Goal: Transaction & Acquisition: Purchase product/service

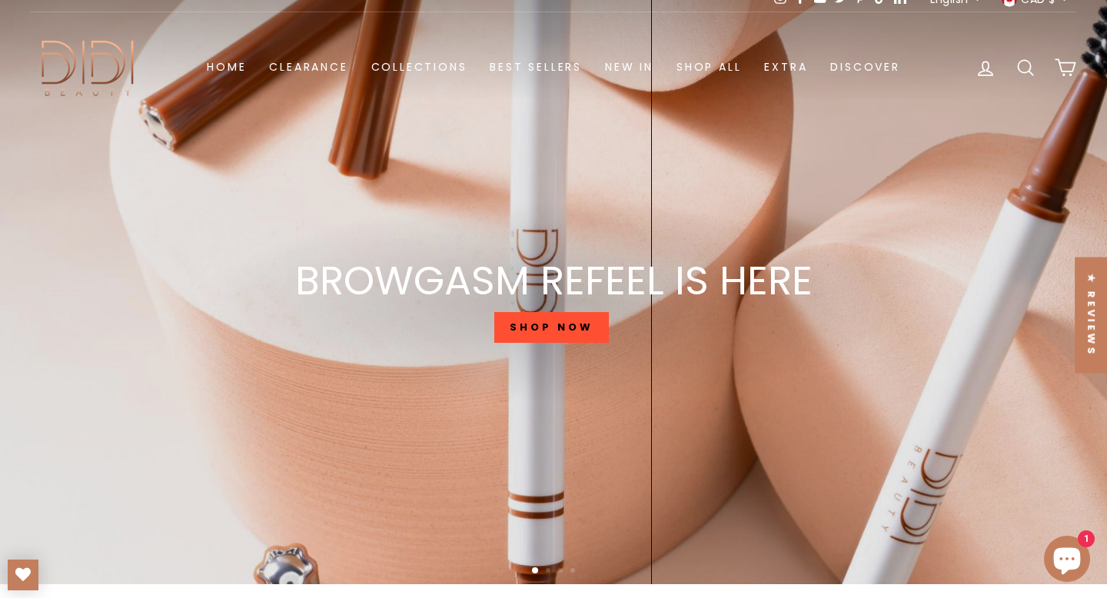
scroll to position [53, 0]
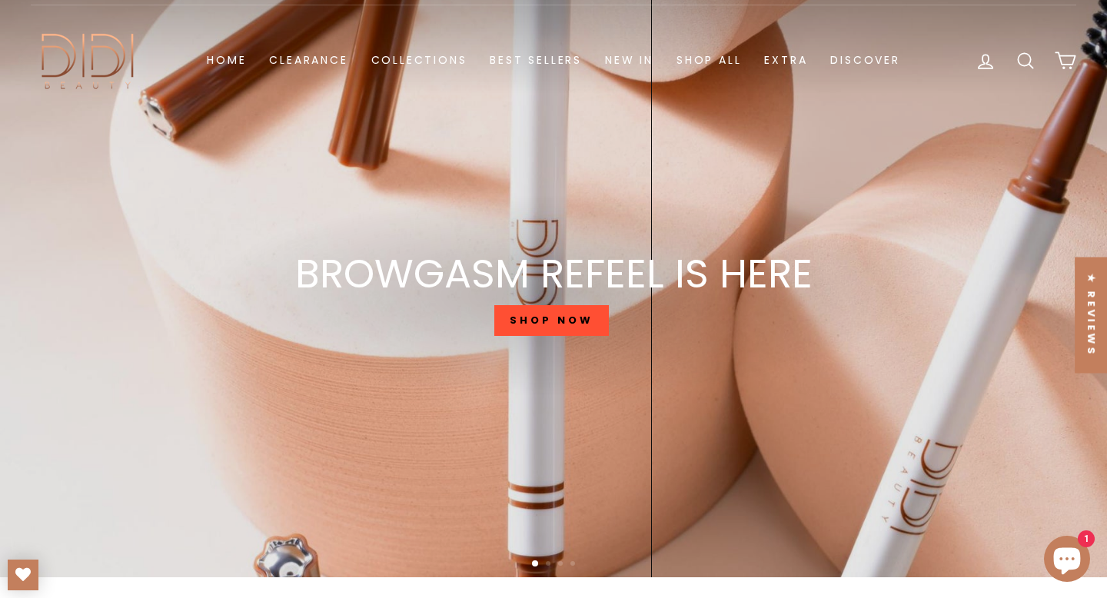
click at [540, 338] on div "BROWGASM REFEEL IS HERE SHOP NOW" at bounding box center [553, 296] width 517 height 84
click at [540, 323] on link "SHOP NOW" at bounding box center [551, 320] width 114 height 31
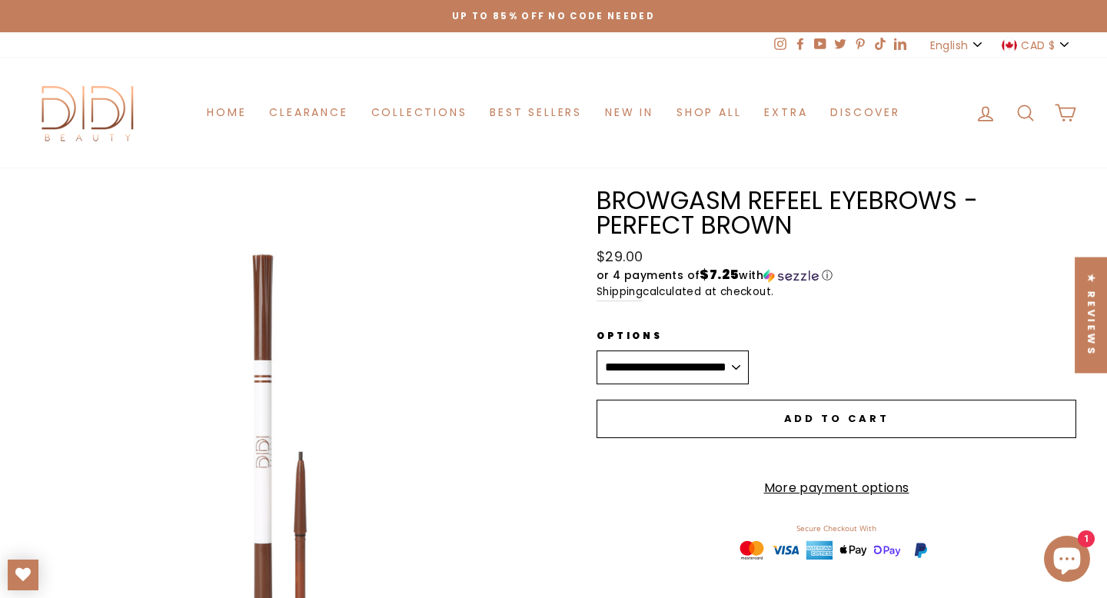
click at [323, 160] on div "Close (esc) Close (esc) Close (esc) Close (esc) Close (esc) Close (esc) Close (…" at bounding box center [553, 579] width 1107 height 867
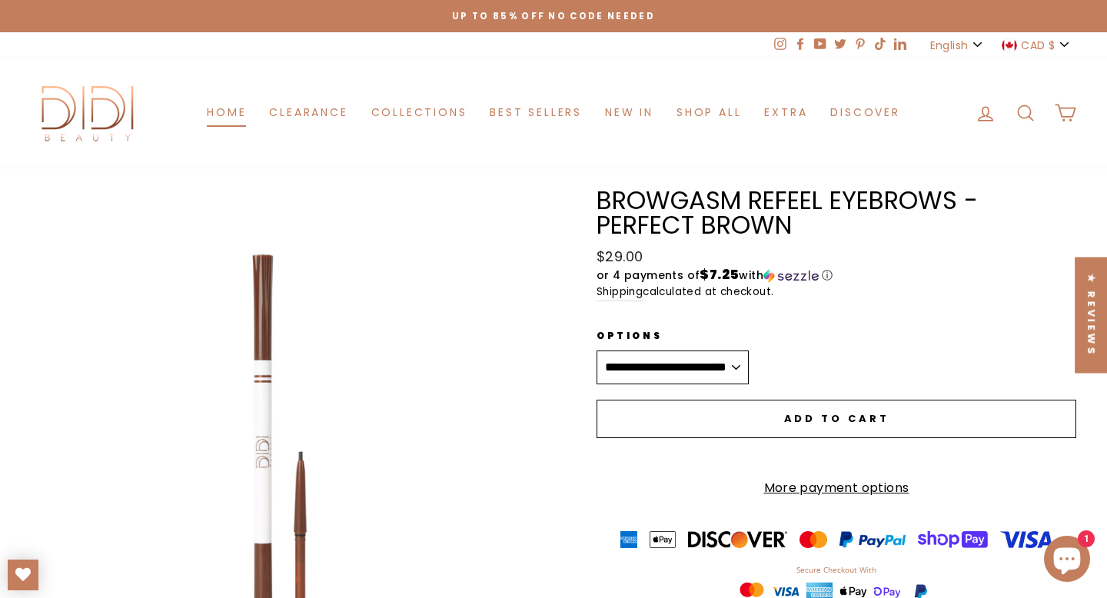
click at [231, 98] on link "Home" at bounding box center [226, 112] width 62 height 28
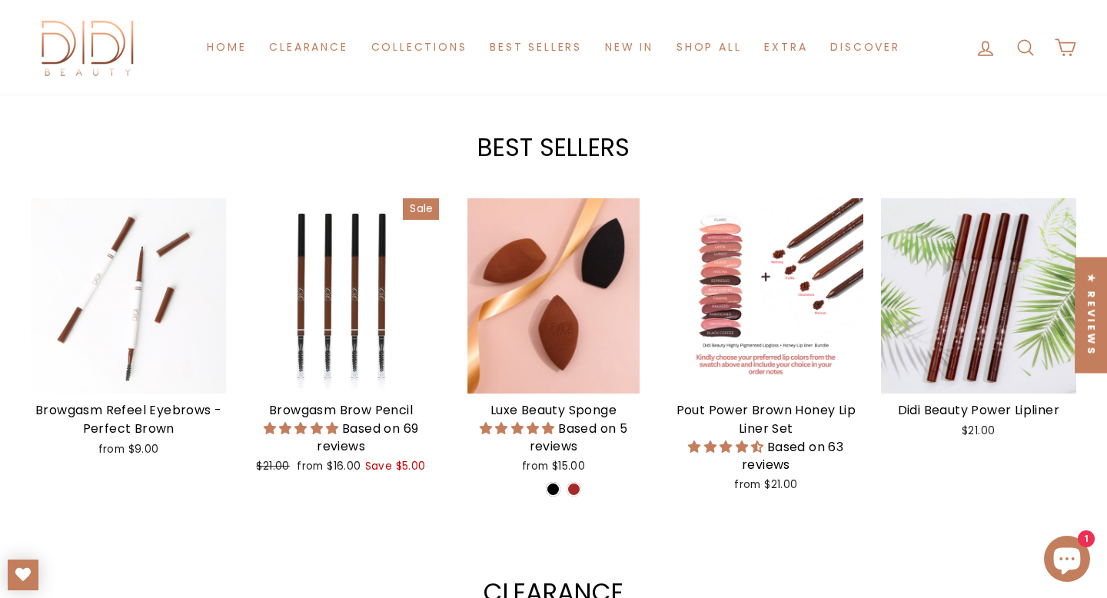
scroll to position [555, 0]
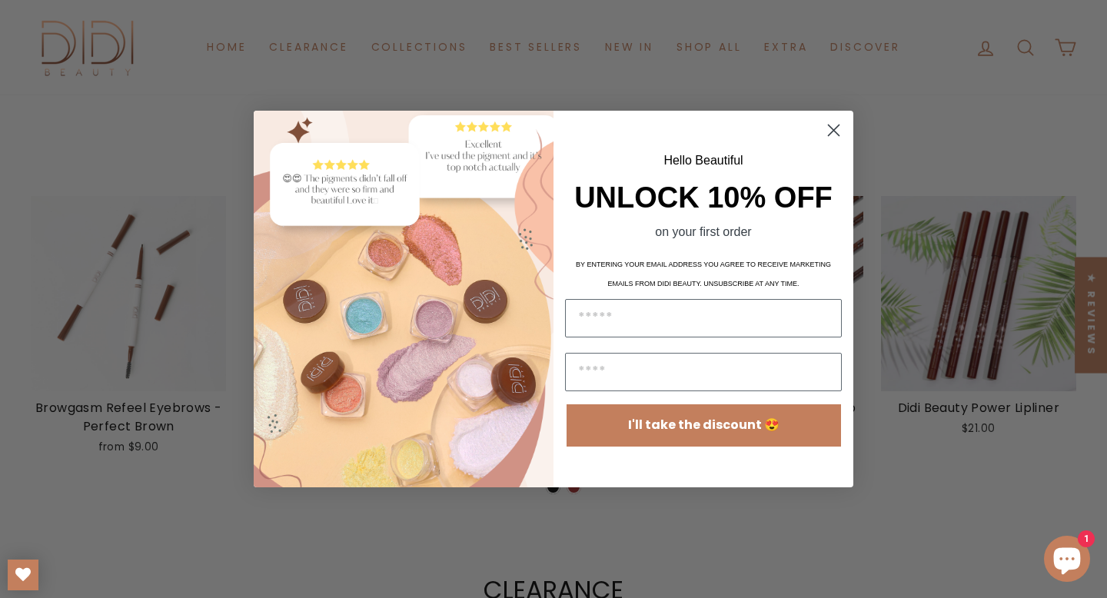
click at [829, 130] on circle "Close dialog" at bounding box center [833, 130] width 25 height 25
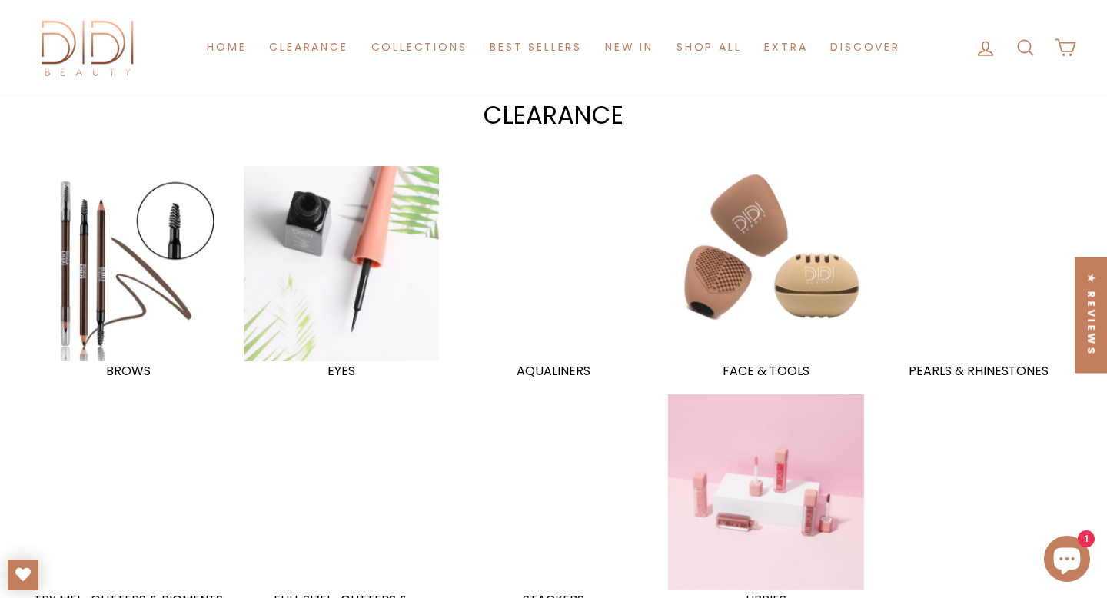
scroll to position [1033, 0]
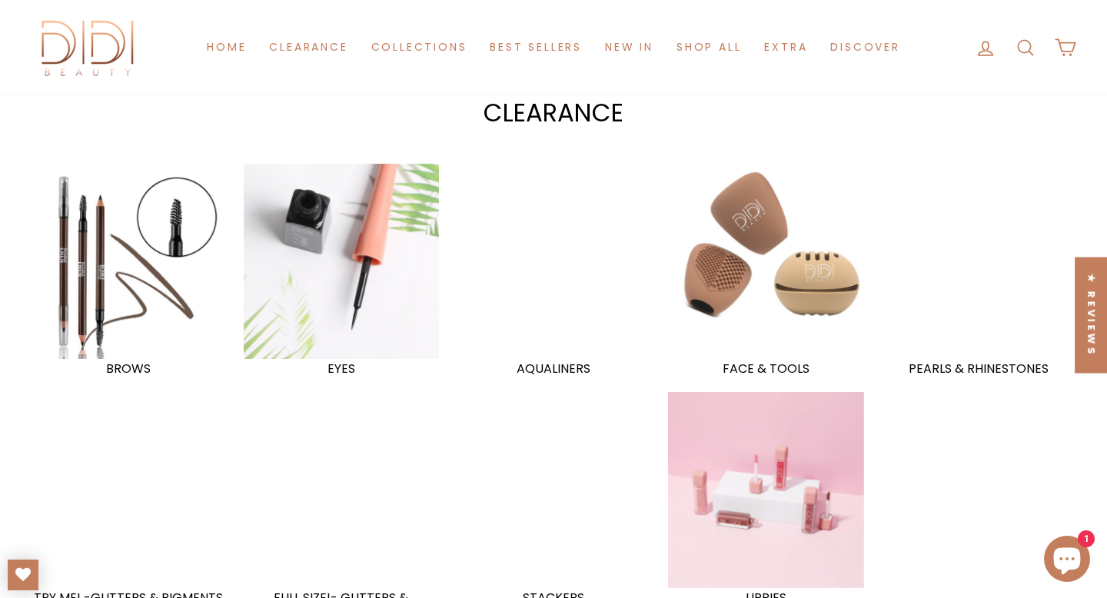
click at [170, 264] on div at bounding box center [128, 261] width 201 height 201
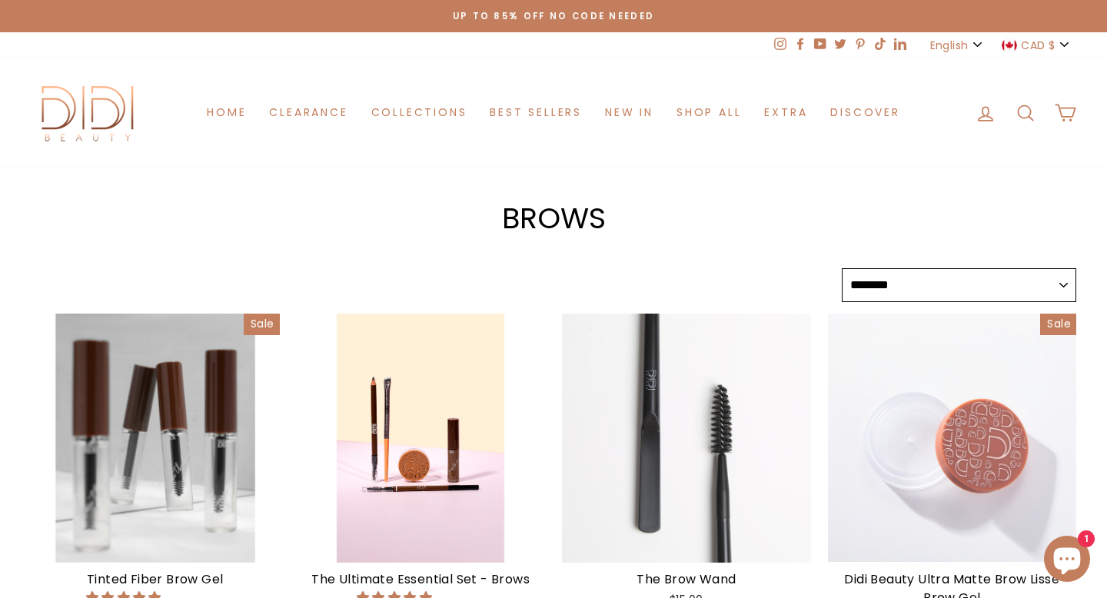
select select "******"
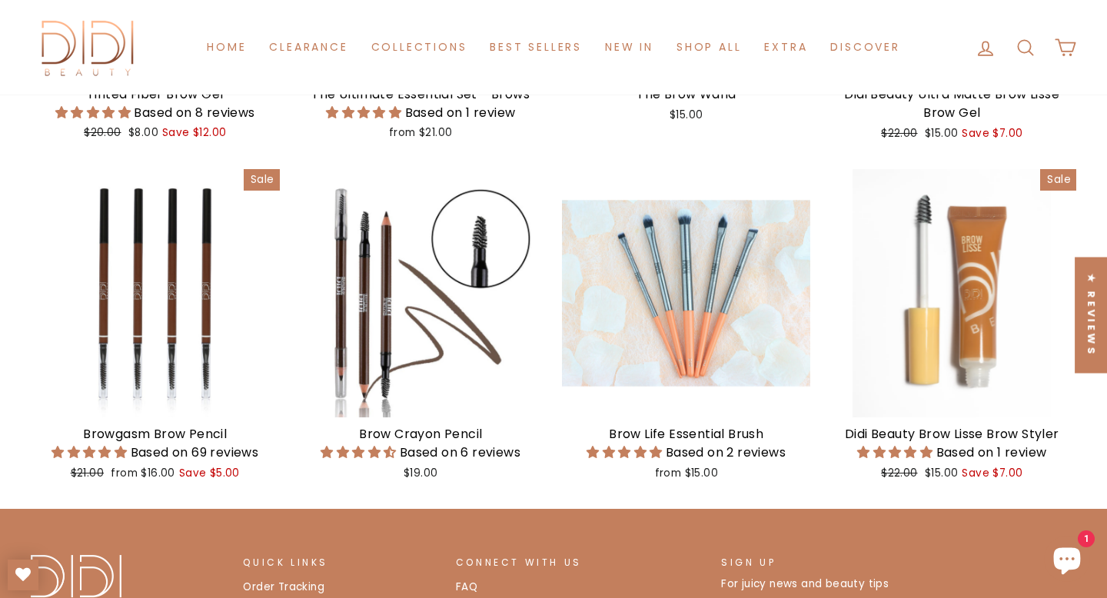
scroll to position [491, 0]
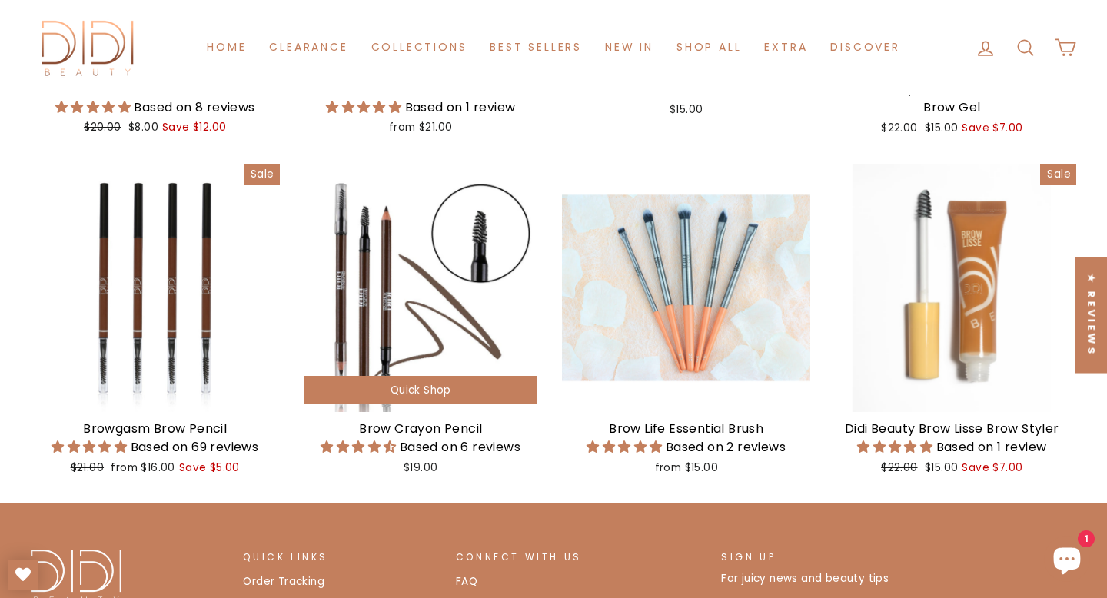
click at [411, 261] on div at bounding box center [421, 288] width 249 height 249
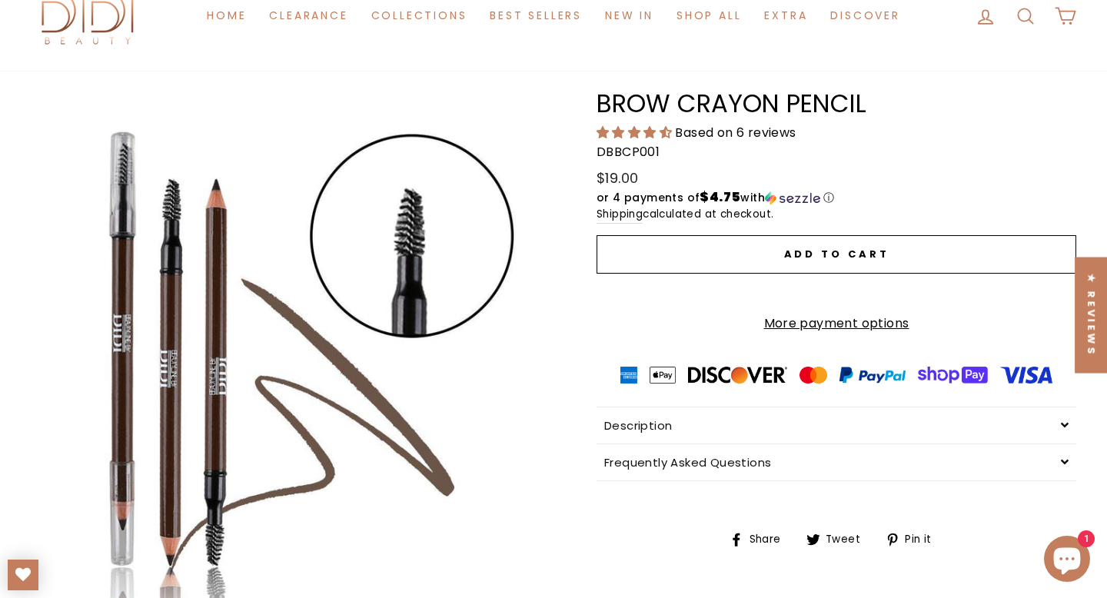
scroll to position [98, 0]
